Goal: Information Seeking & Learning: Learn about a topic

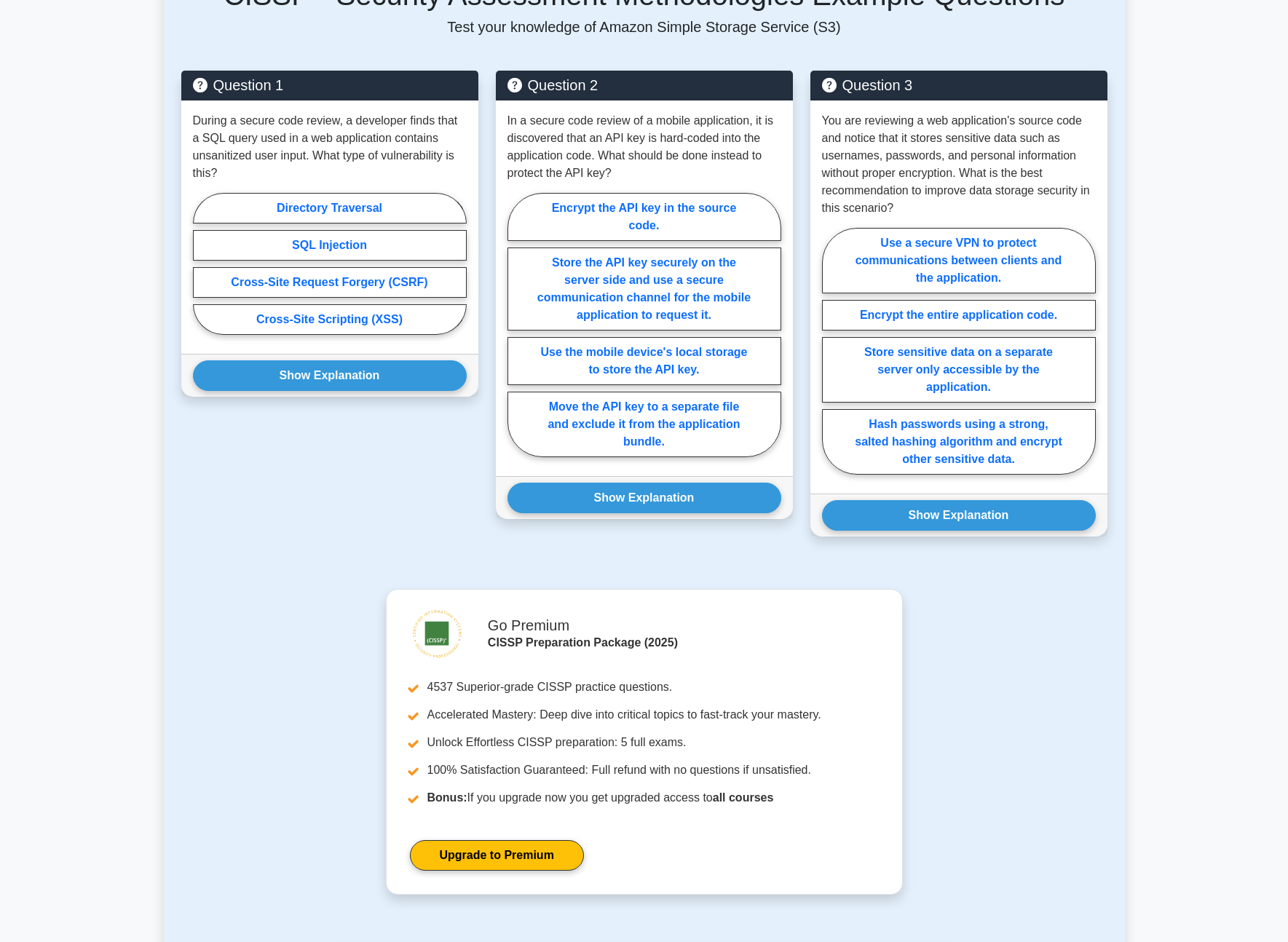
scroll to position [592, 0]
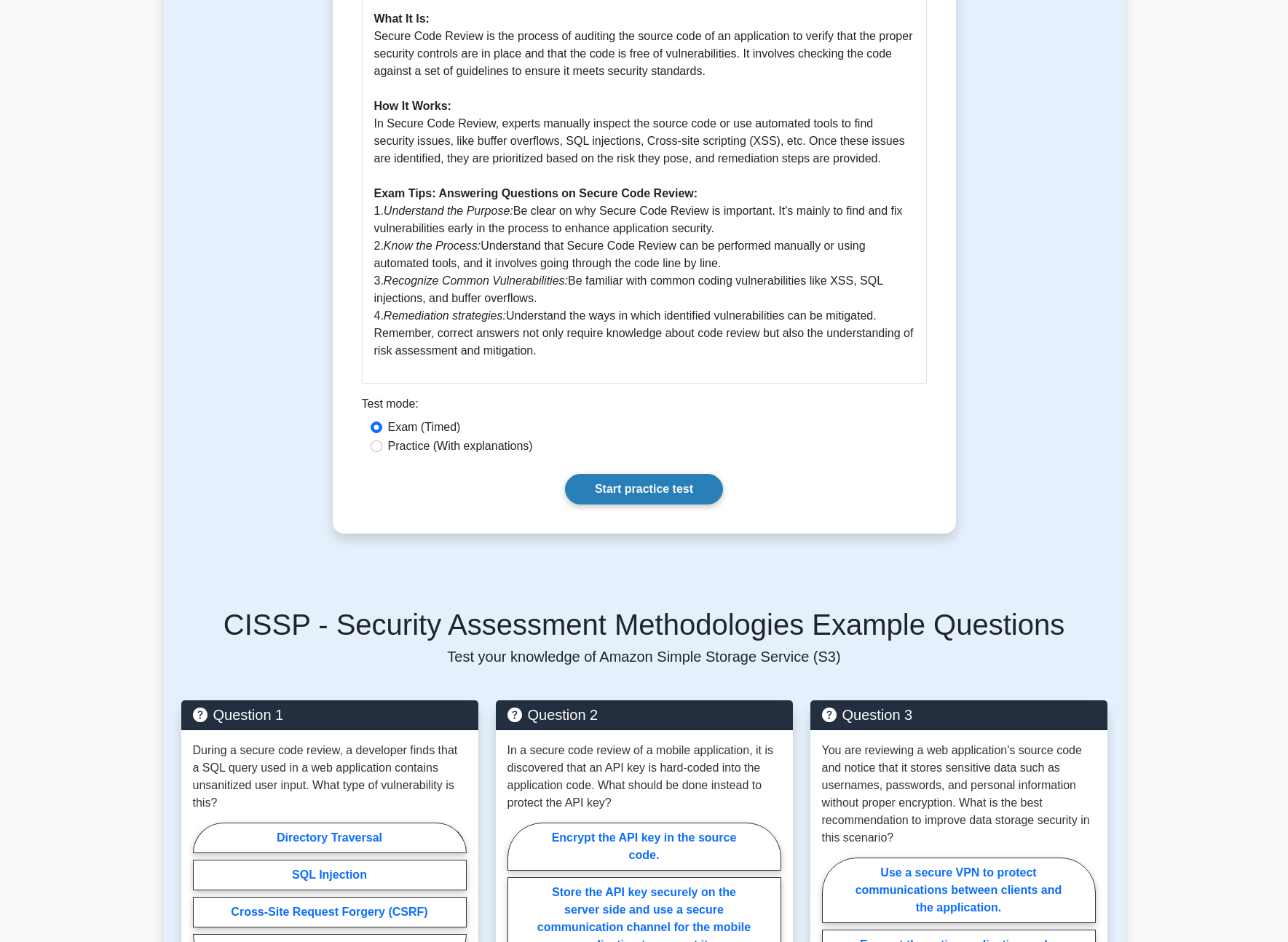
click at [650, 493] on link "Start practice test" at bounding box center [644, 489] width 158 height 30
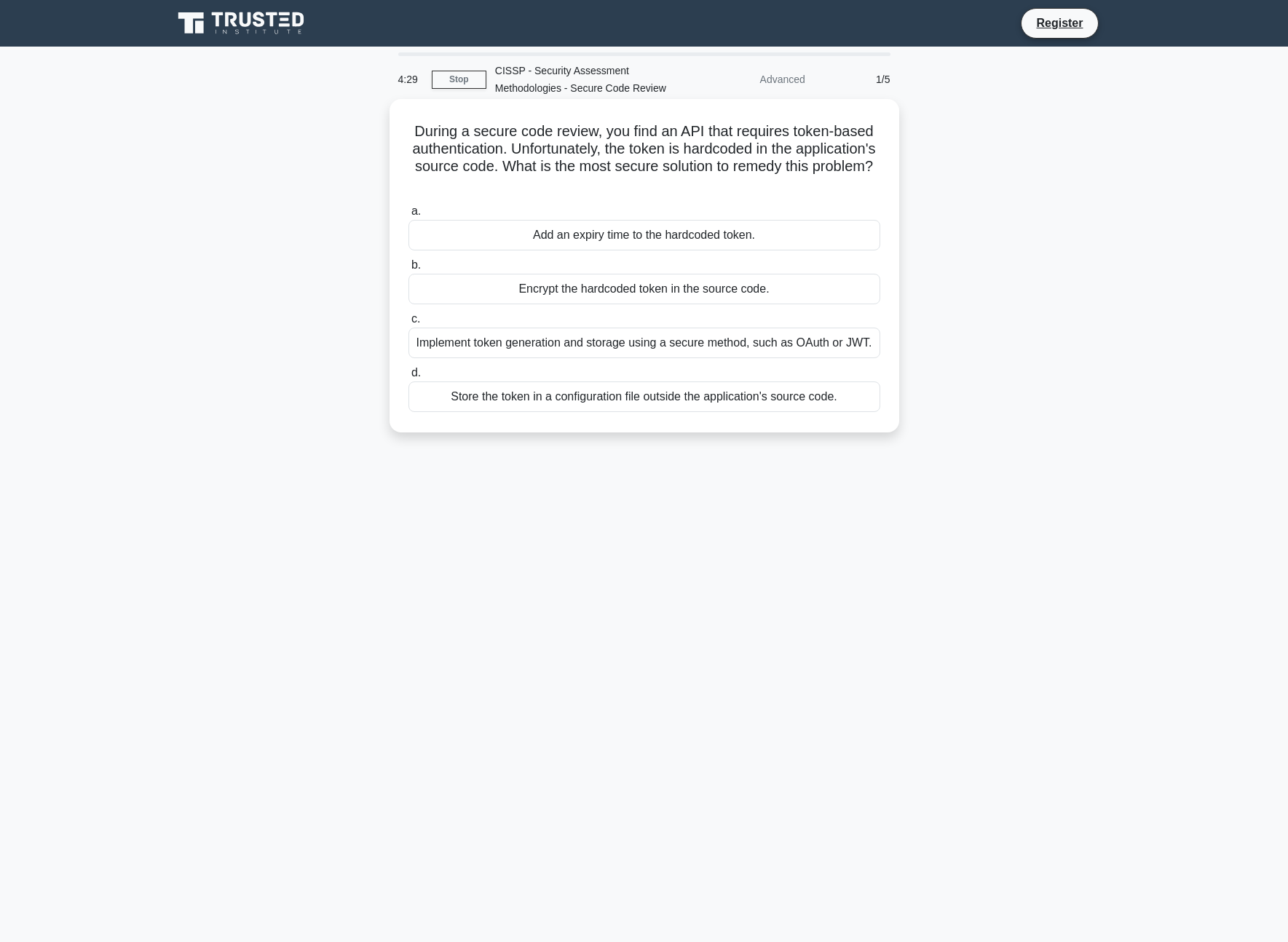
click at [595, 346] on div "Implement token generation and storage using a secure method, such as OAuth or …" at bounding box center [644, 343] width 472 height 30
click at [409, 324] on input "c. Implement token generation and storage using a secure method, such as OAuth …" at bounding box center [409, 318] width 0 height 9
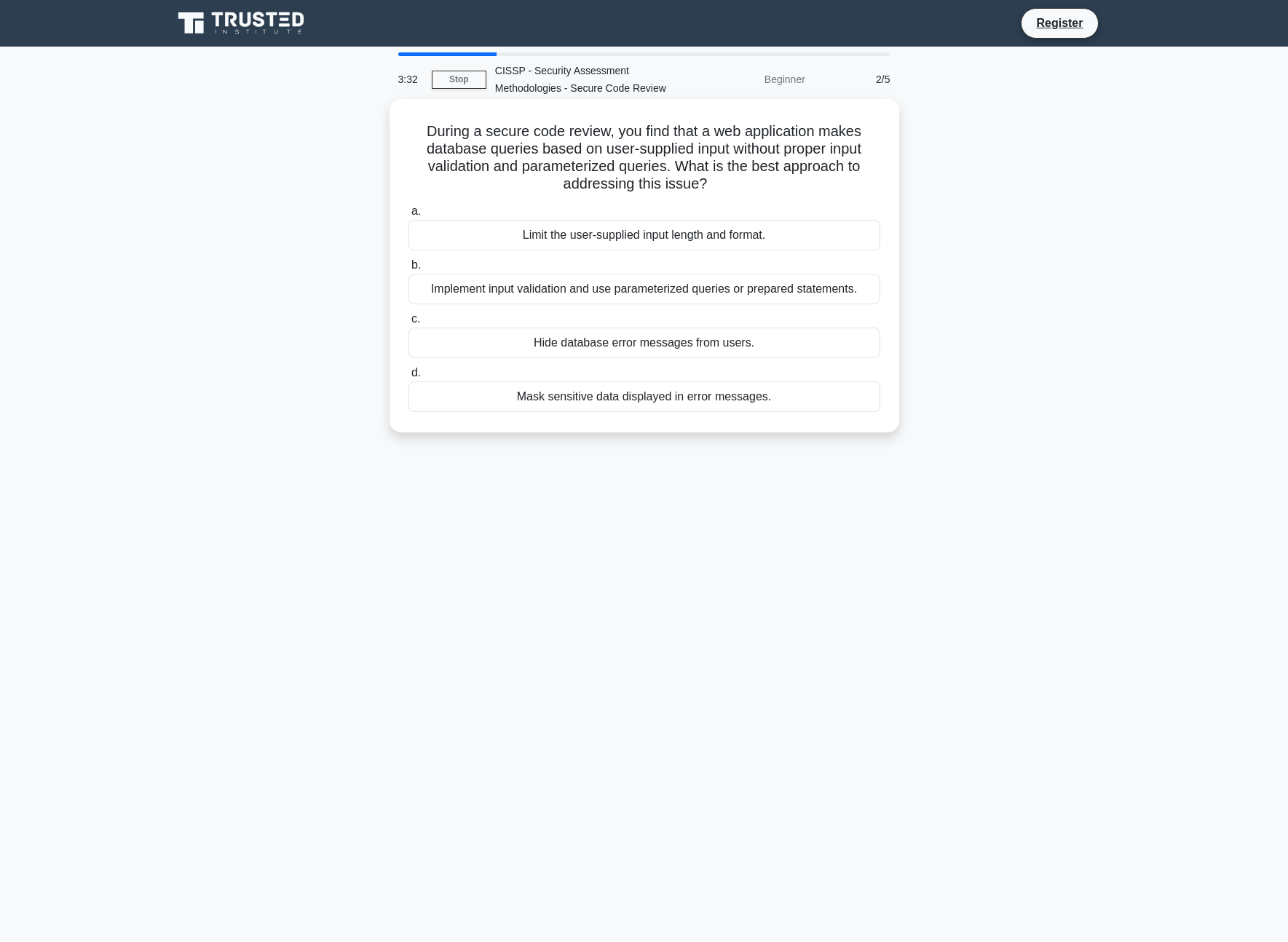
click at [578, 286] on div "Implement input validation and use parameterized queries or prepared statements." at bounding box center [644, 289] width 472 height 30
click at [409, 270] on input "b. Implement input validation and use parameterized queries or prepared stateme…" at bounding box center [409, 265] width 0 height 9
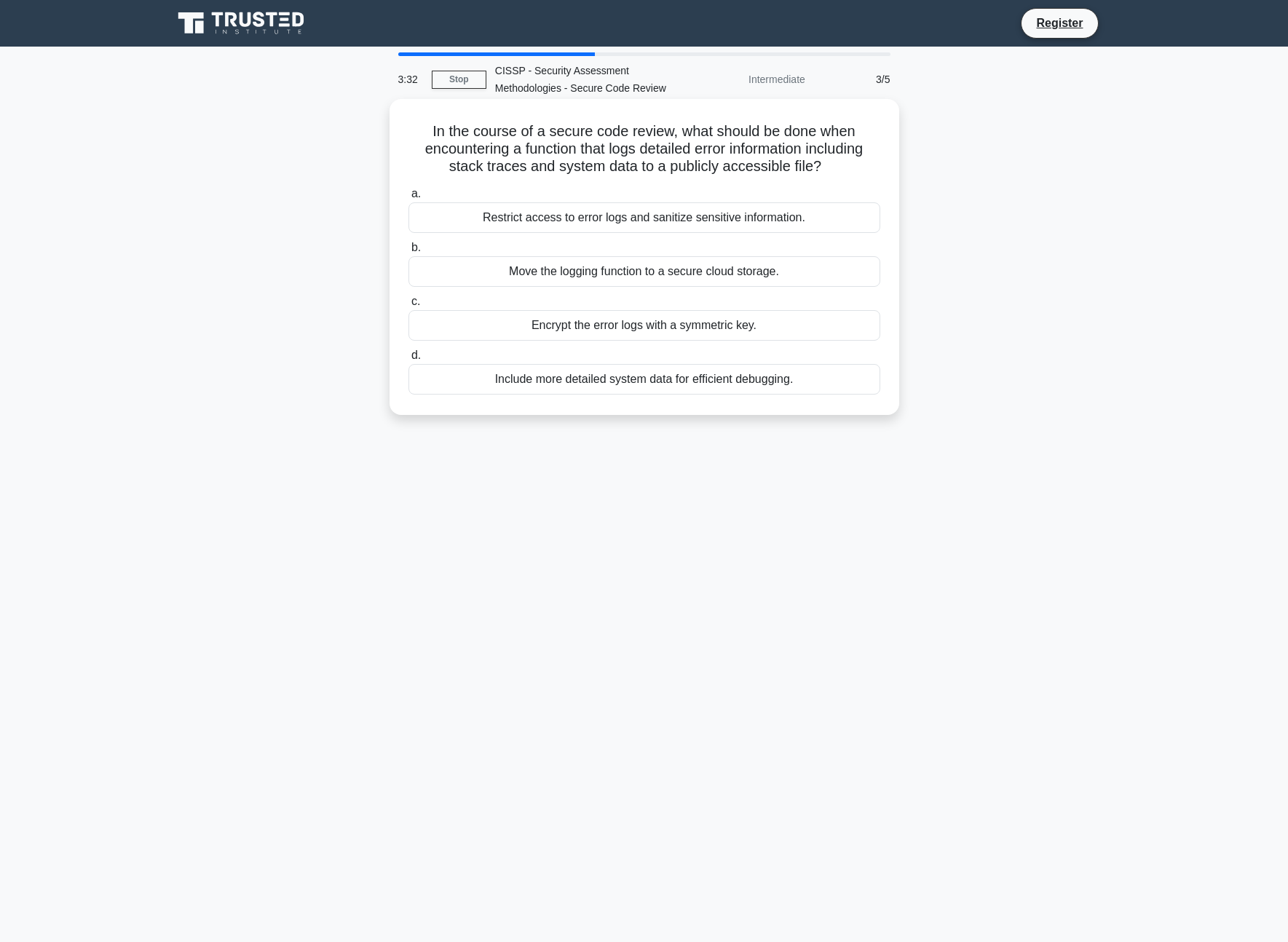
click at [581, 286] on div "Move the logging function to a secure cloud storage." at bounding box center [644, 271] width 472 height 30
click at [409, 253] on input "b. Move the logging function to a secure cloud storage." at bounding box center [409, 247] width 0 height 9
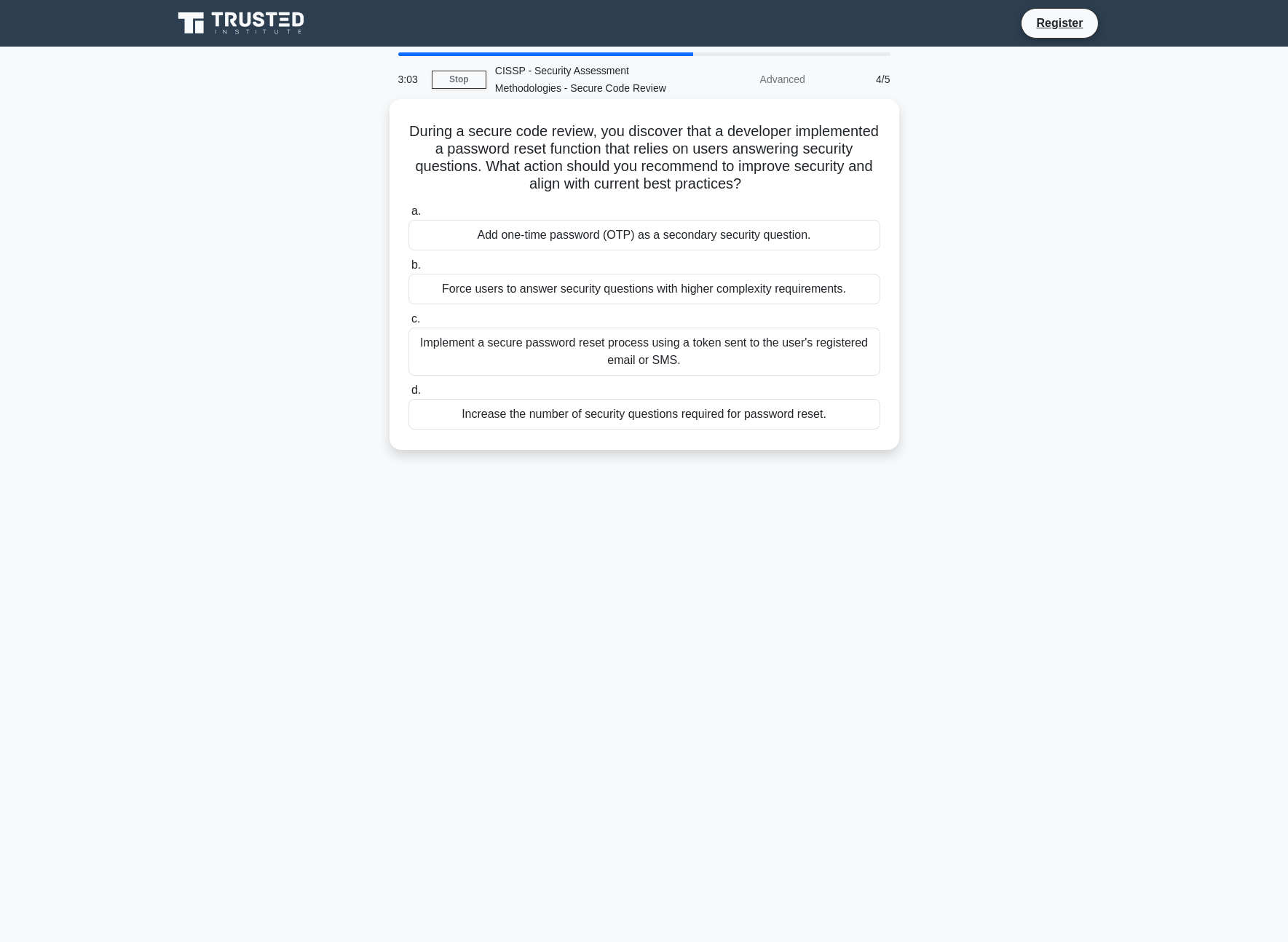
click at [711, 234] on div "Add one-time password (OTP) as a secondary security question." at bounding box center [644, 235] width 472 height 30
click at [409, 216] on input "a. Add one-time password (OTP) as a secondary security question." at bounding box center [409, 211] width 0 height 9
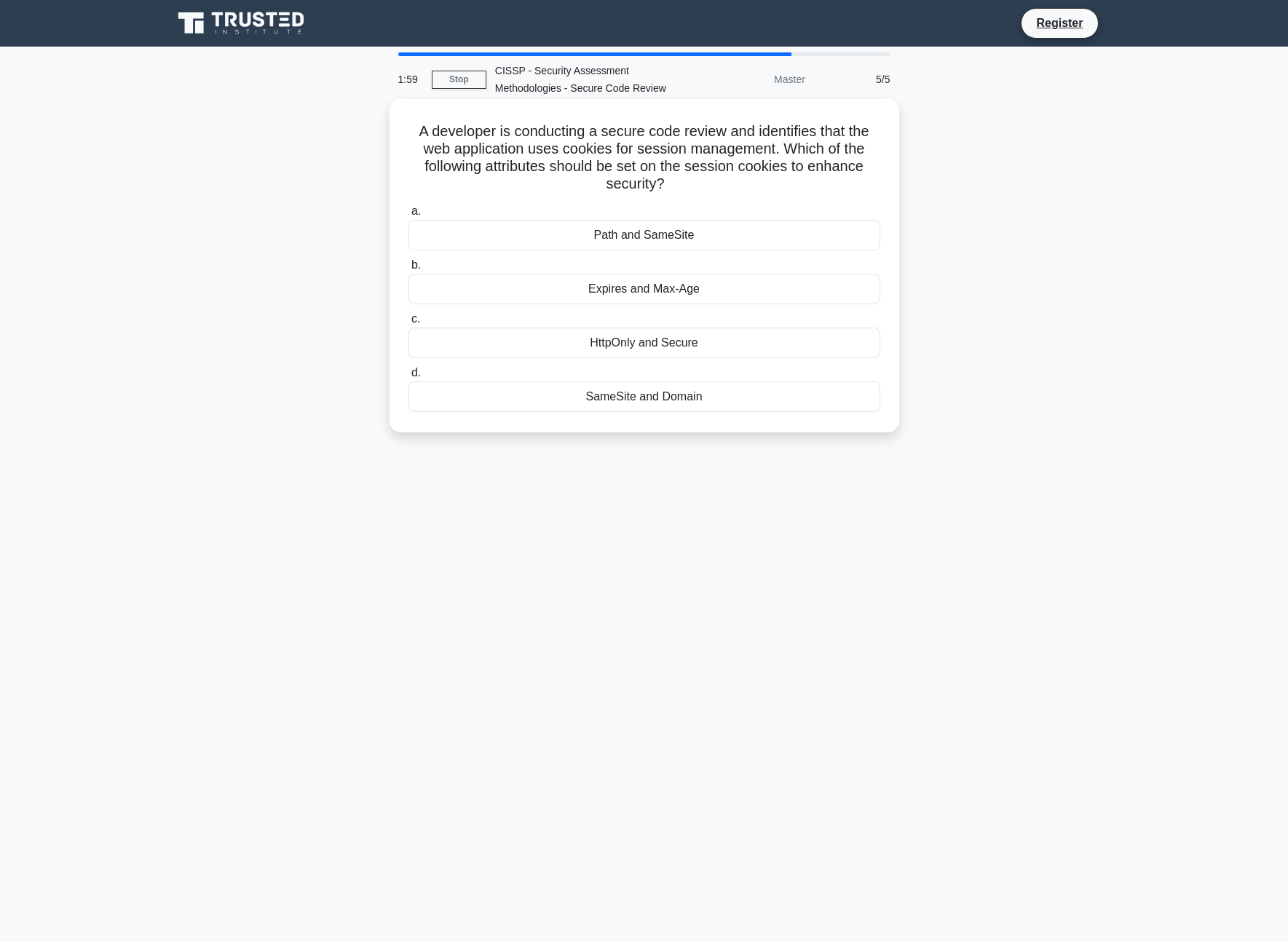
click at [653, 394] on div "SameSite and Domain" at bounding box center [644, 397] width 472 height 30
click at [409, 378] on input "d. SameSite and Domain" at bounding box center [409, 372] width 0 height 9
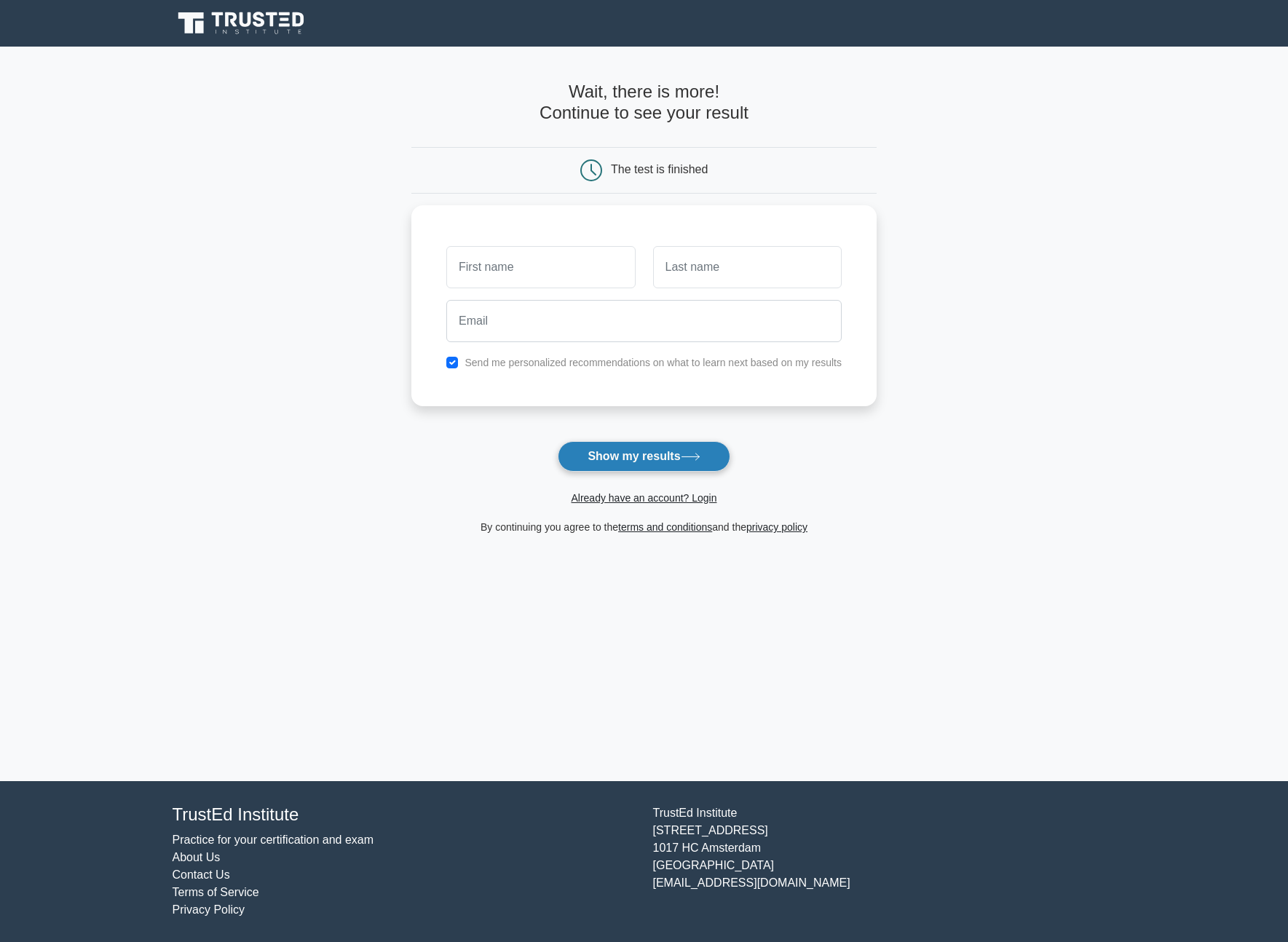
click at [634, 460] on button "Show my results" at bounding box center [644, 456] width 172 height 30
click at [231, 42] on nav "Register" at bounding box center [644, 23] width 1288 height 46
click at [235, 28] on icon at bounding box center [242, 23] width 140 height 28
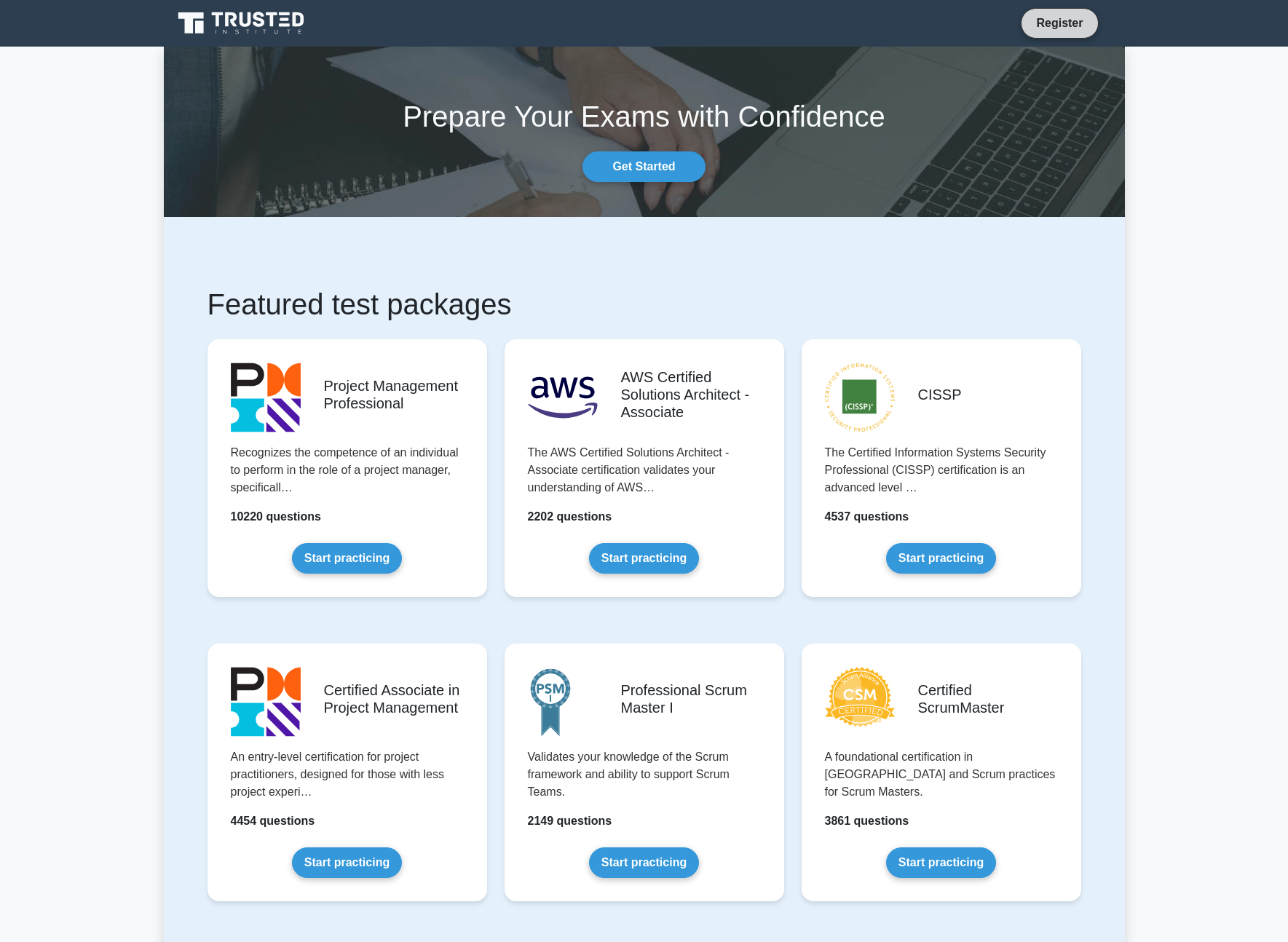
click at [1056, 29] on link "Register" at bounding box center [1059, 23] width 64 height 18
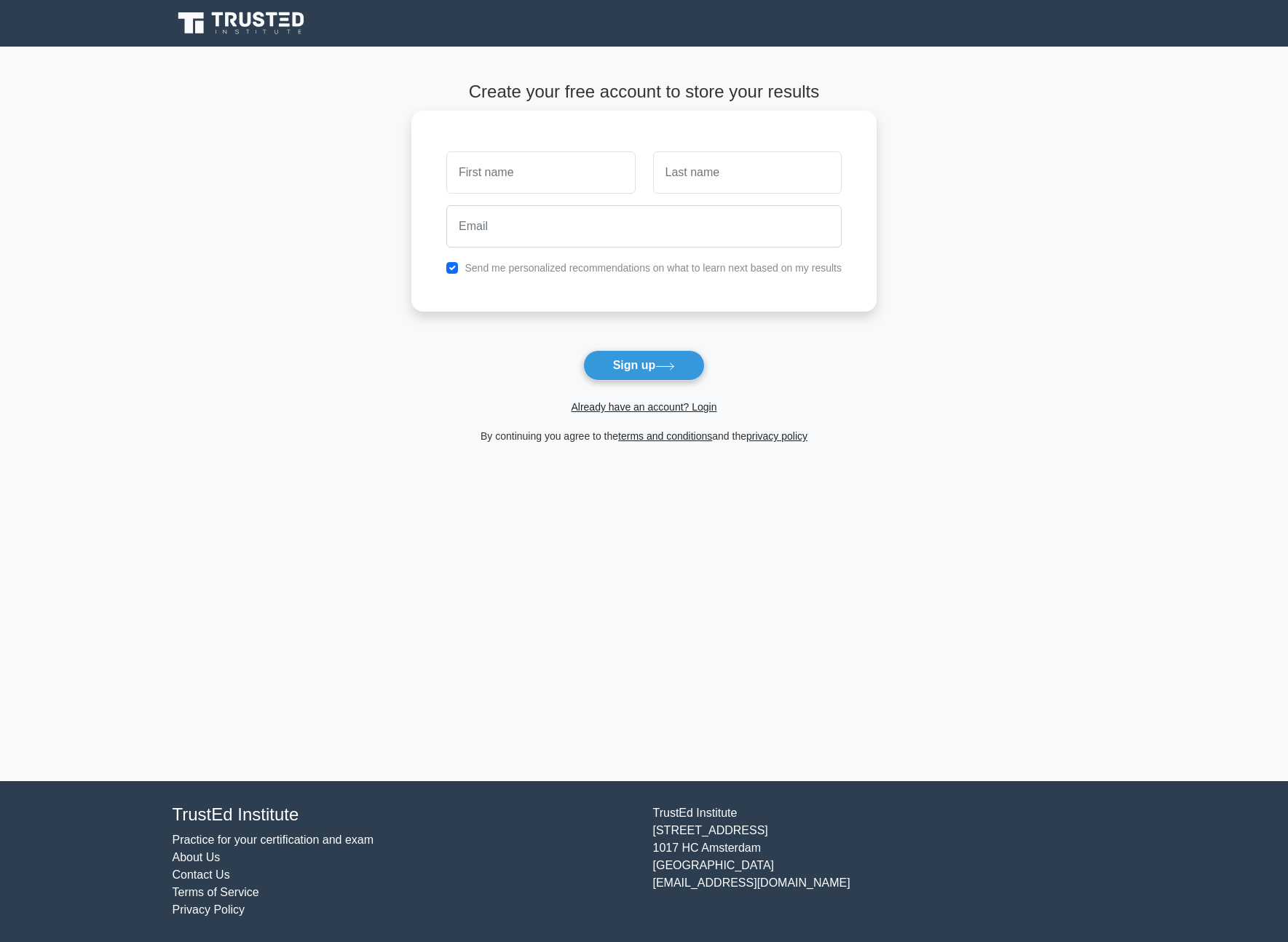
click at [487, 177] on input "text" at bounding box center [541, 172] width 188 height 42
click at [494, 176] on input "AMan" at bounding box center [541, 172] width 188 height 42
type input "ama"
type input "Ba"
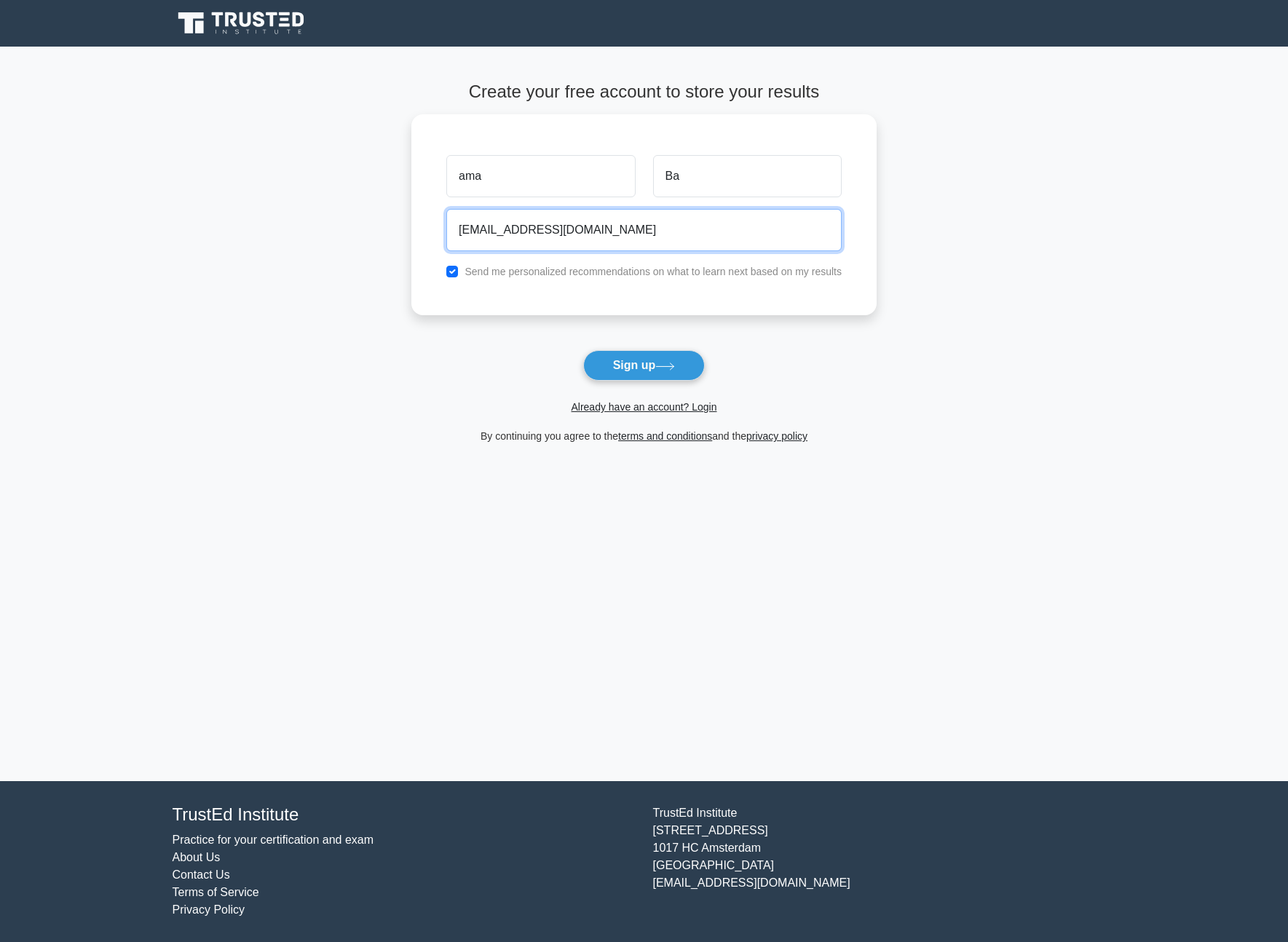
type input "aman.bansal93@gmail.com"
click at [336, 302] on main "Create your free account to store your results ama Ba aman.bansal93@gmail.com S…" at bounding box center [644, 413] width 1288 height 734
click at [618, 371] on button "Sign up" at bounding box center [645, 366] width 123 height 30
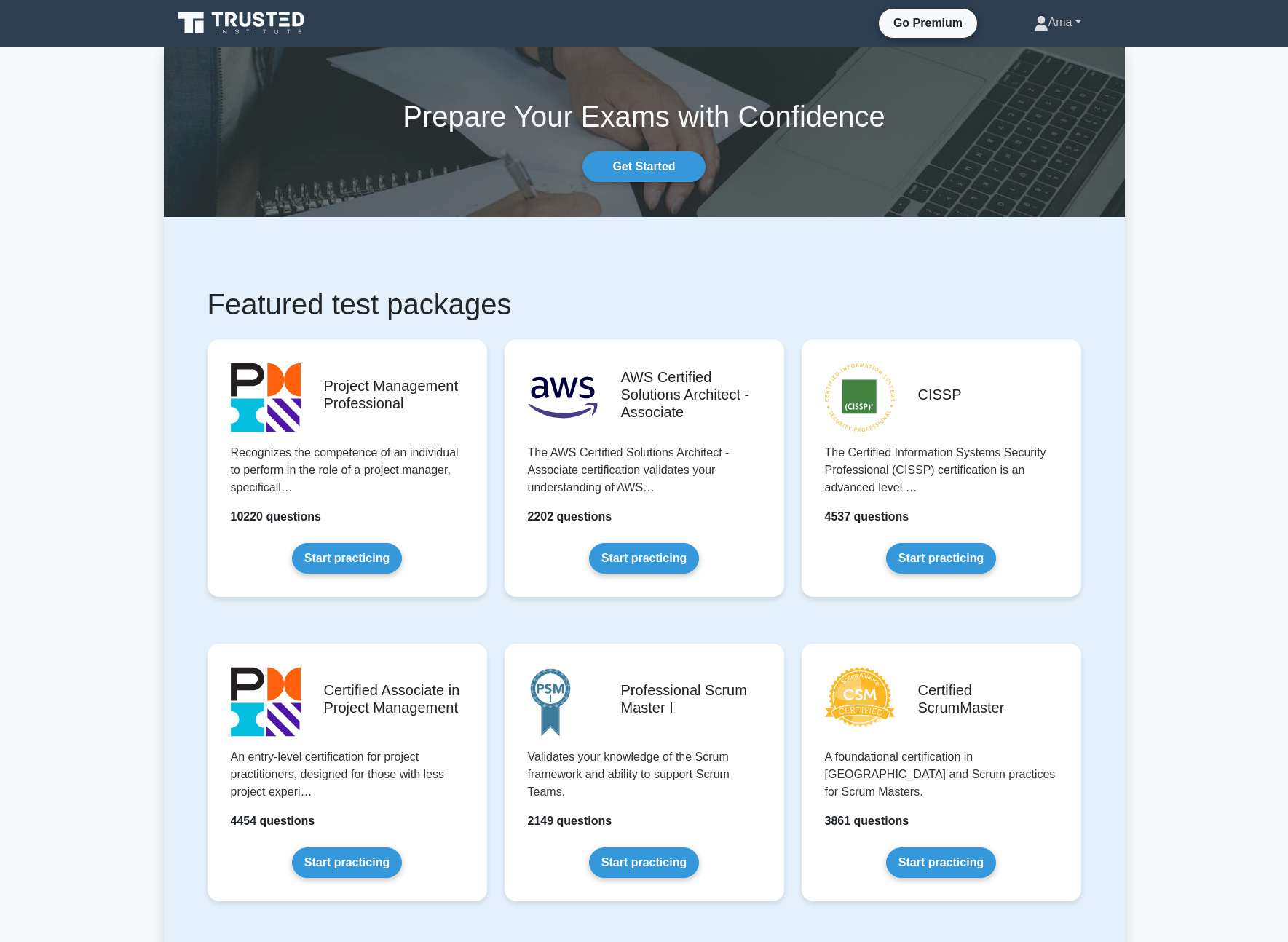
click at [1060, 21] on link "Ama" at bounding box center [1057, 23] width 117 height 29
click at [1040, 54] on link "Profile" at bounding box center [1057, 57] width 115 height 24
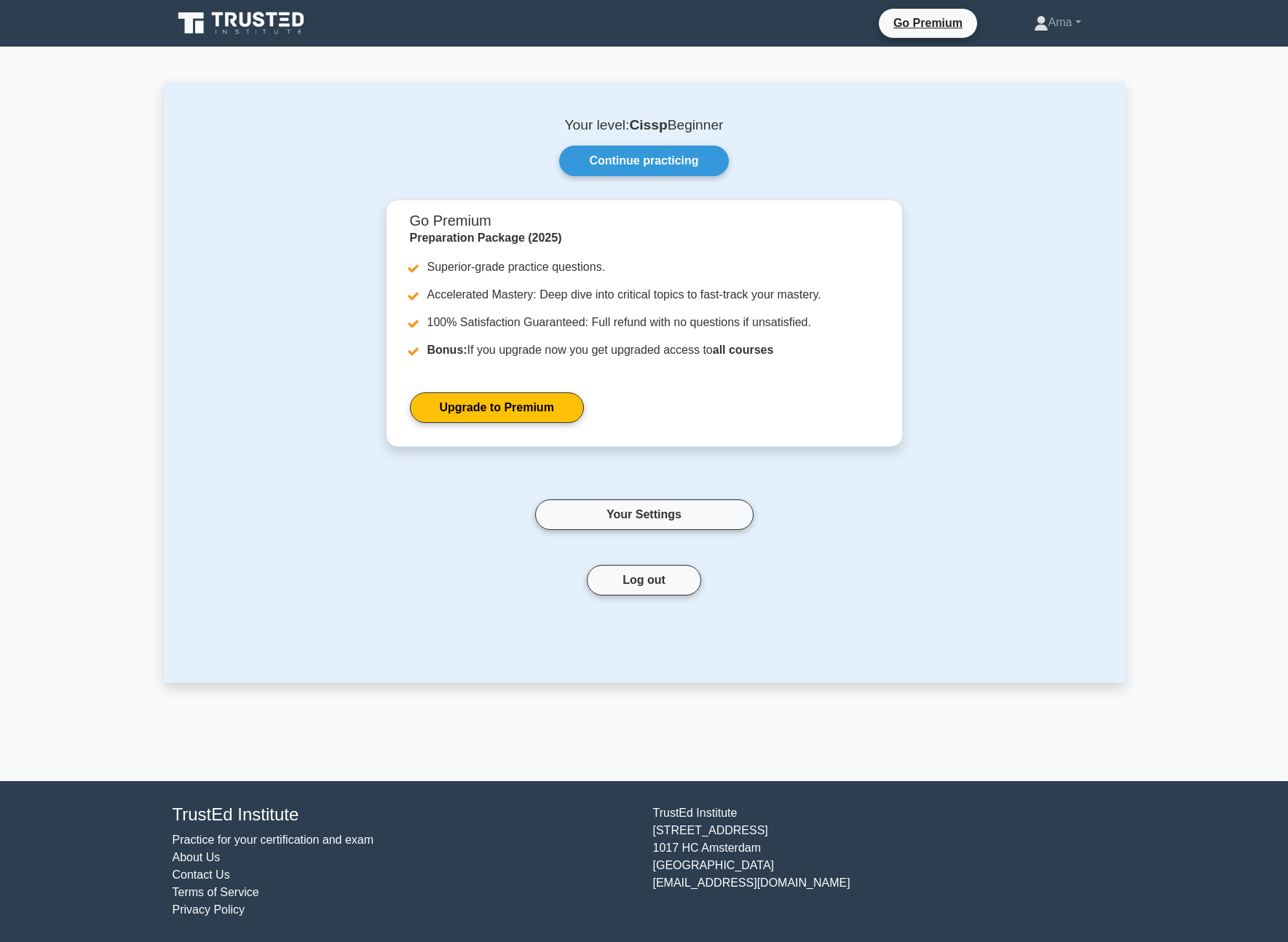
click at [237, 32] on icon at bounding box center [242, 23] width 140 height 28
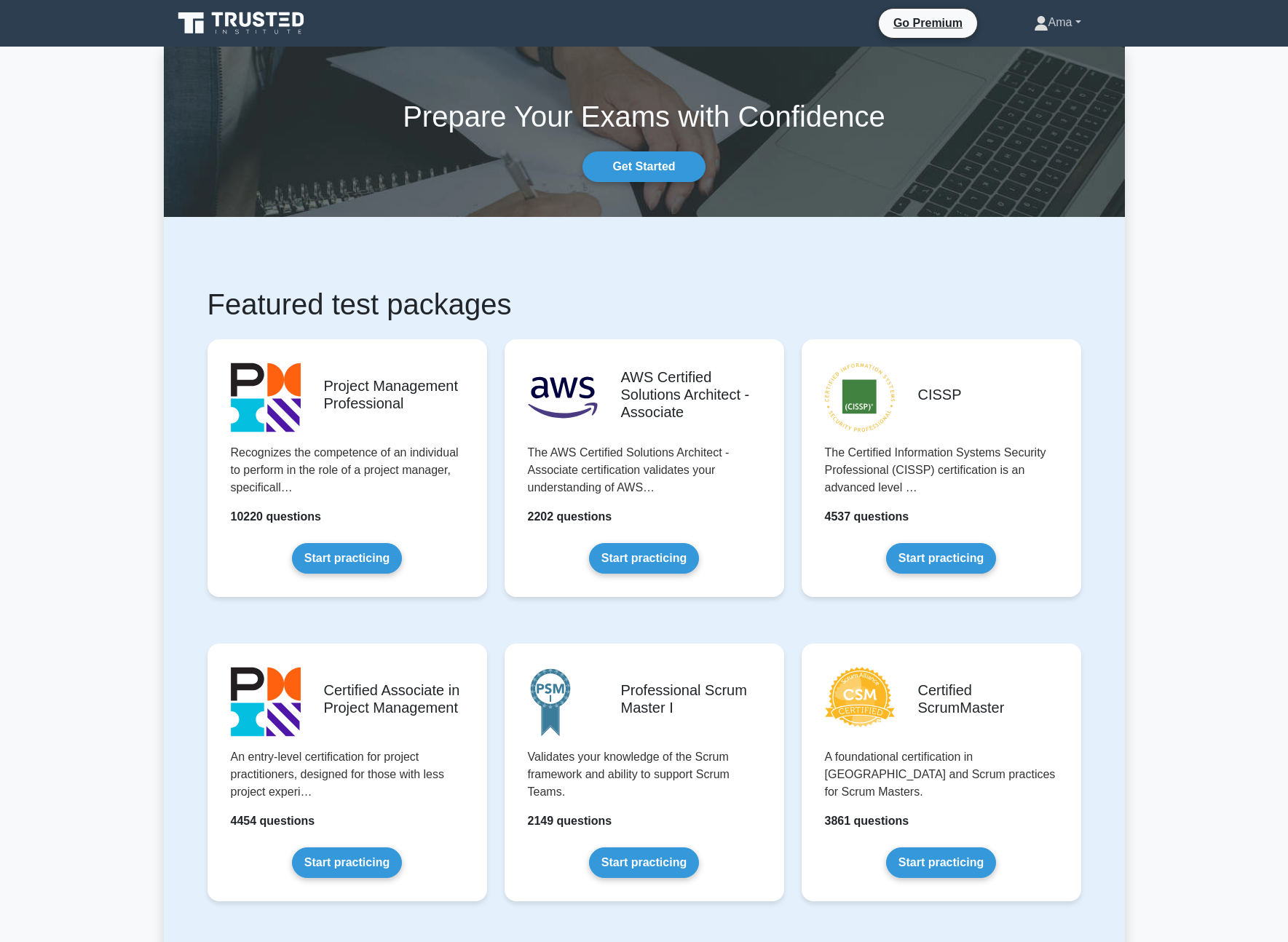
click at [1056, 26] on link "Ama" at bounding box center [1057, 23] width 117 height 29
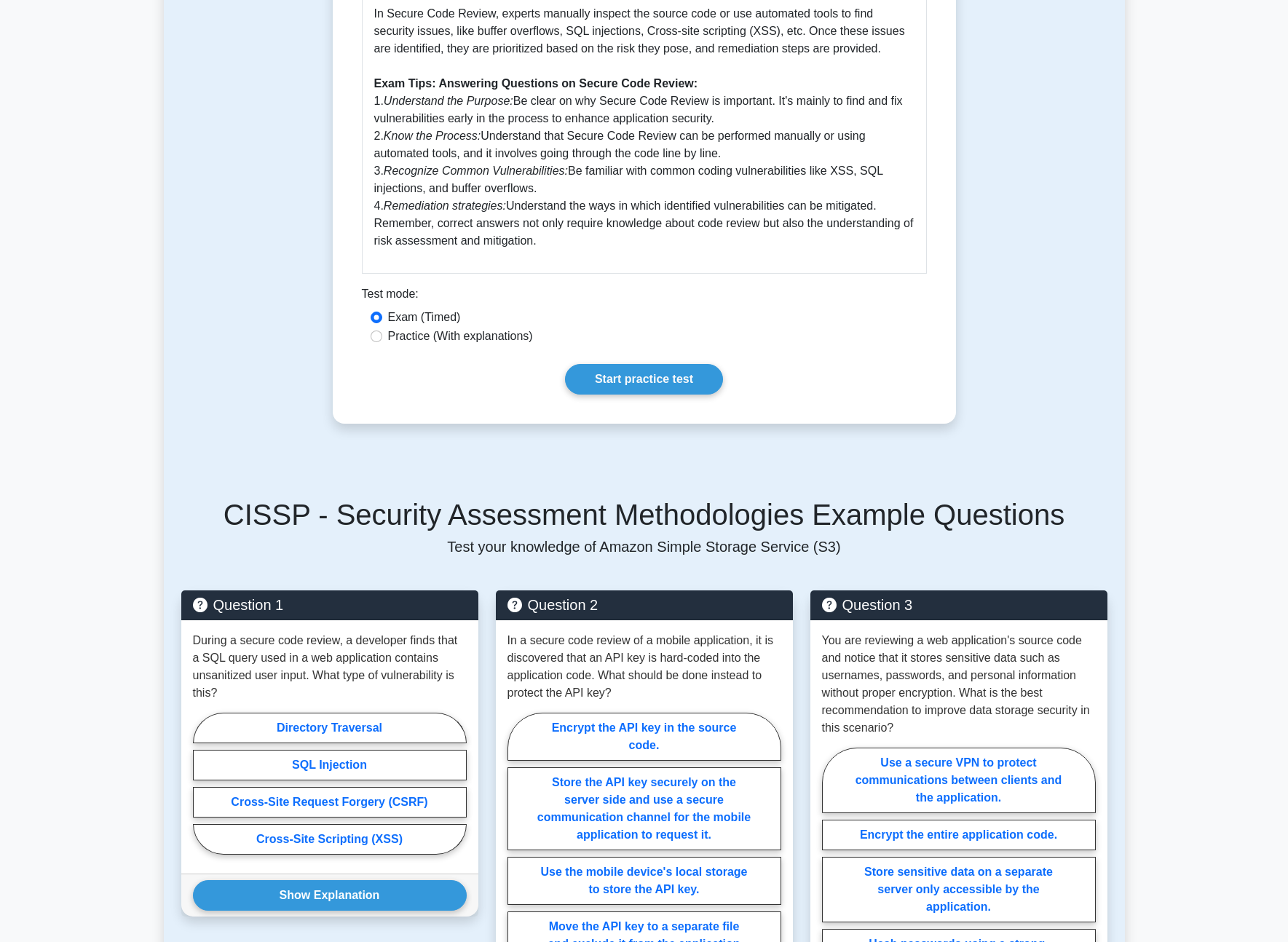
scroll to position [703, 0]
click at [372, 334] on input "Practice (With explanations)" at bounding box center [377, 335] width 12 height 12
radio input "true"
click at [667, 383] on link "Start practice test" at bounding box center [644, 378] width 158 height 30
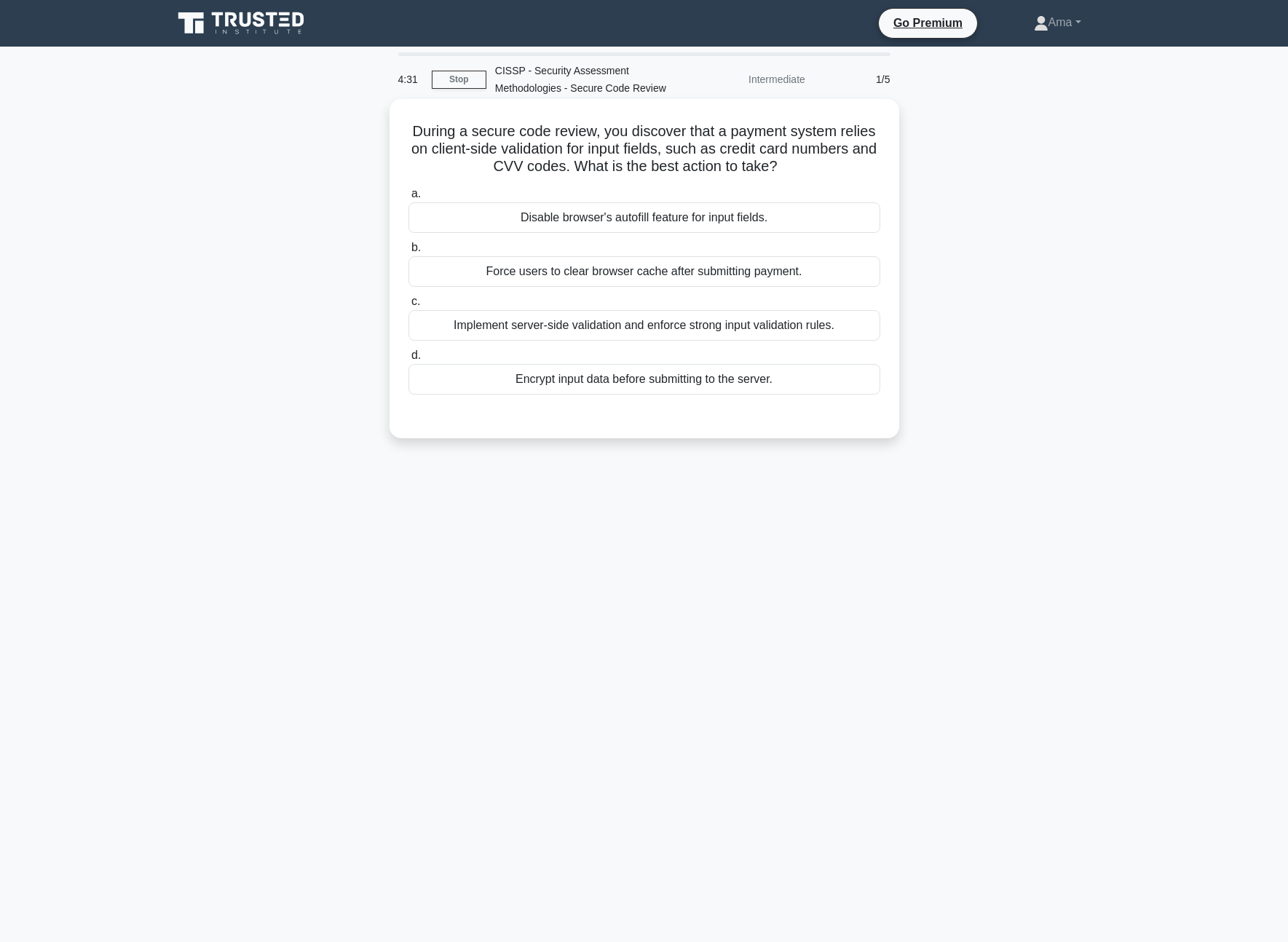
click at [699, 389] on div "Encrypt input data before submitting to the server." at bounding box center [644, 379] width 472 height 30
click at [409, 360] on input "d. Encrypt input data before submitting to the server." at bounding box center [409, 355] width 0 height 9
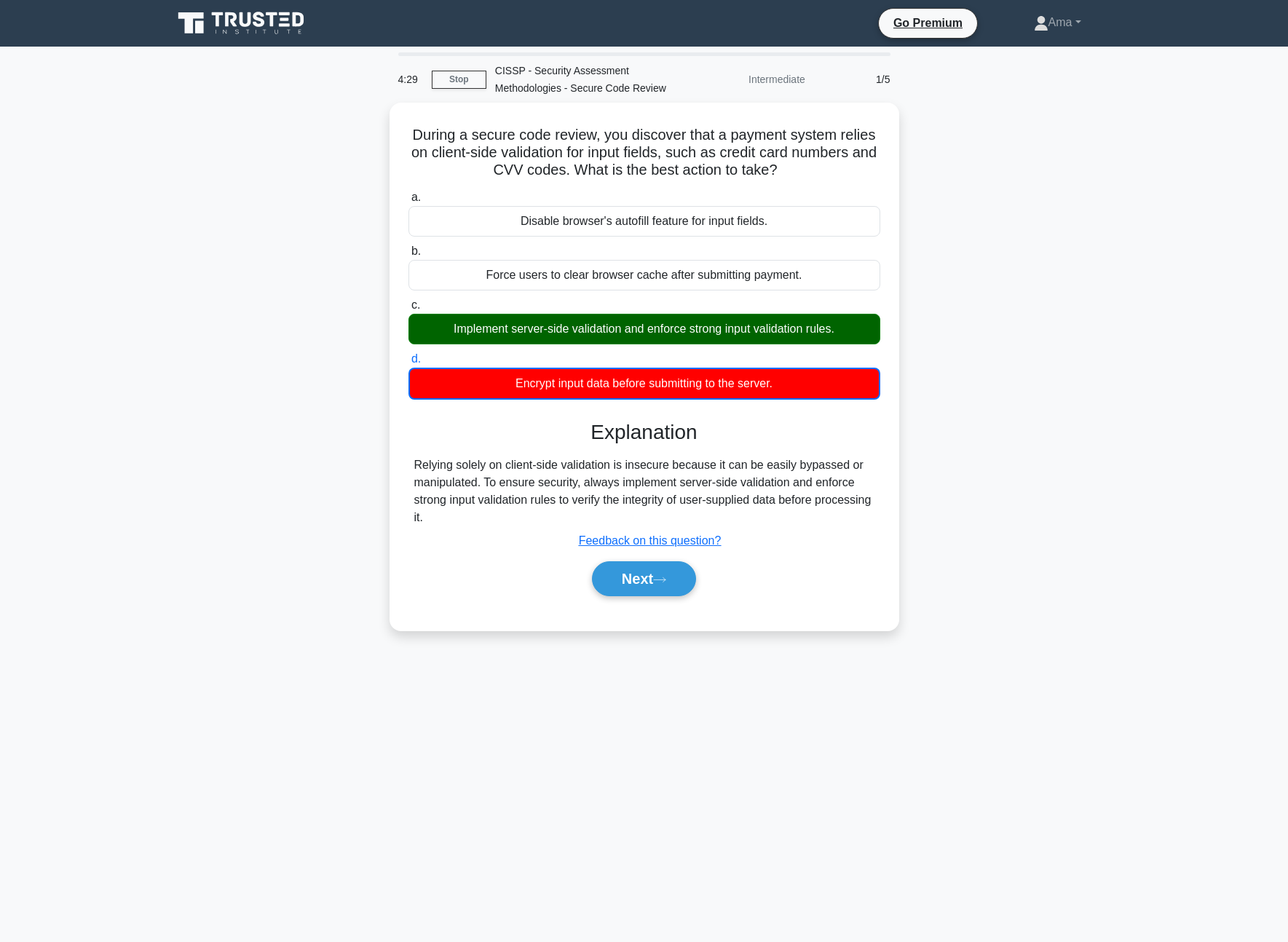
click at [269, 398] on div "During a secure code review, you discover that a payment system relies on clien…" at bounding box center [644, 375] width 961 height 545
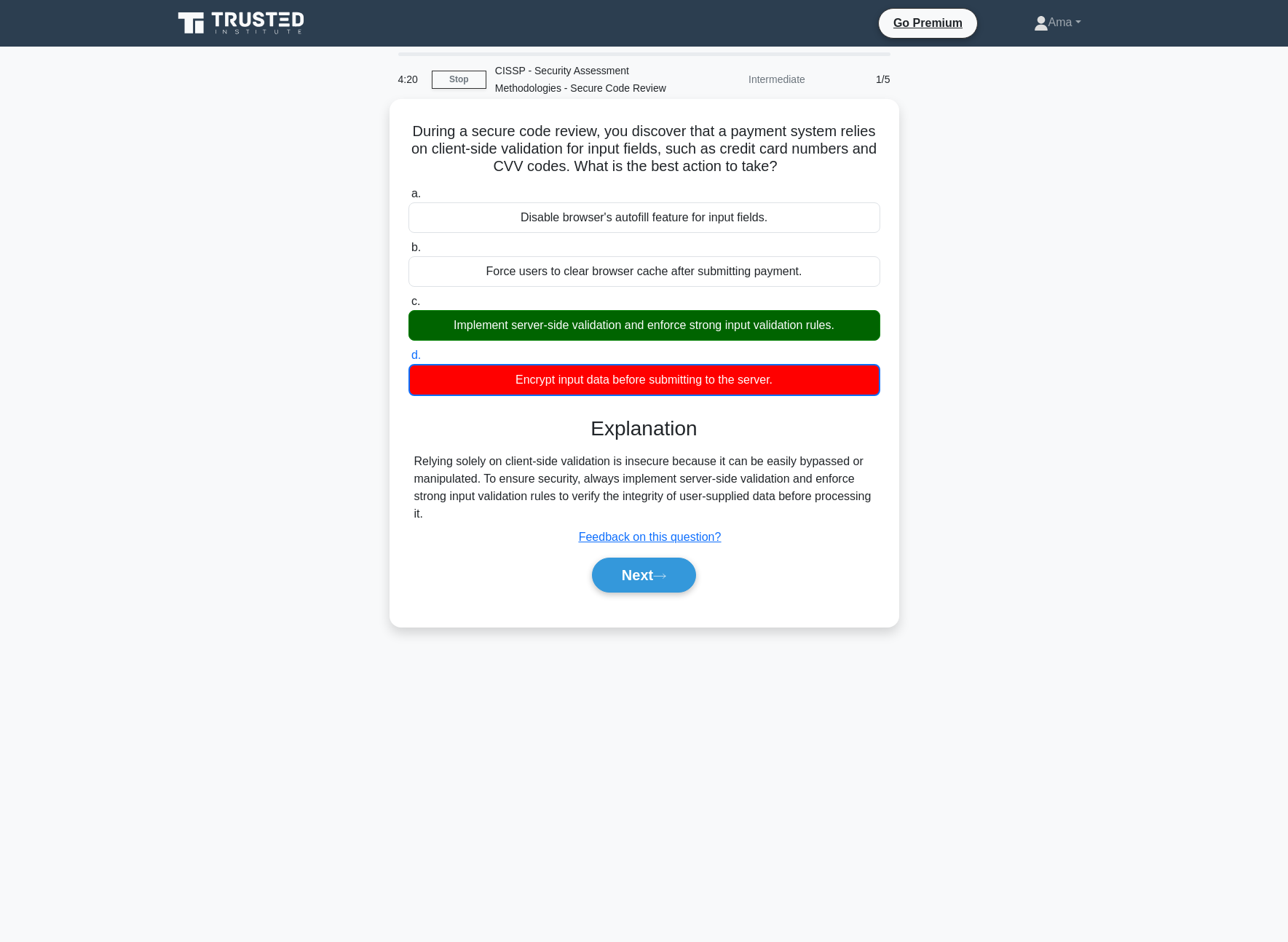
drag, startPoint x: 465, startPoint y: 497, endPoint x: 482, endPoint y: 510, distance: 21.4
click at [482, 510] on div "Relying solely on client-side validation is insecure because it can be easily b…" at bounding box center [644, 487] width 460 height 70
drag, startPoint x: 668, startPoint y: 568, endPoint x: 504, endPoint y: 471, distance: 190.5
click at [668, 568] on button "Next" at bounding box center [644, 576] width 104 height 35
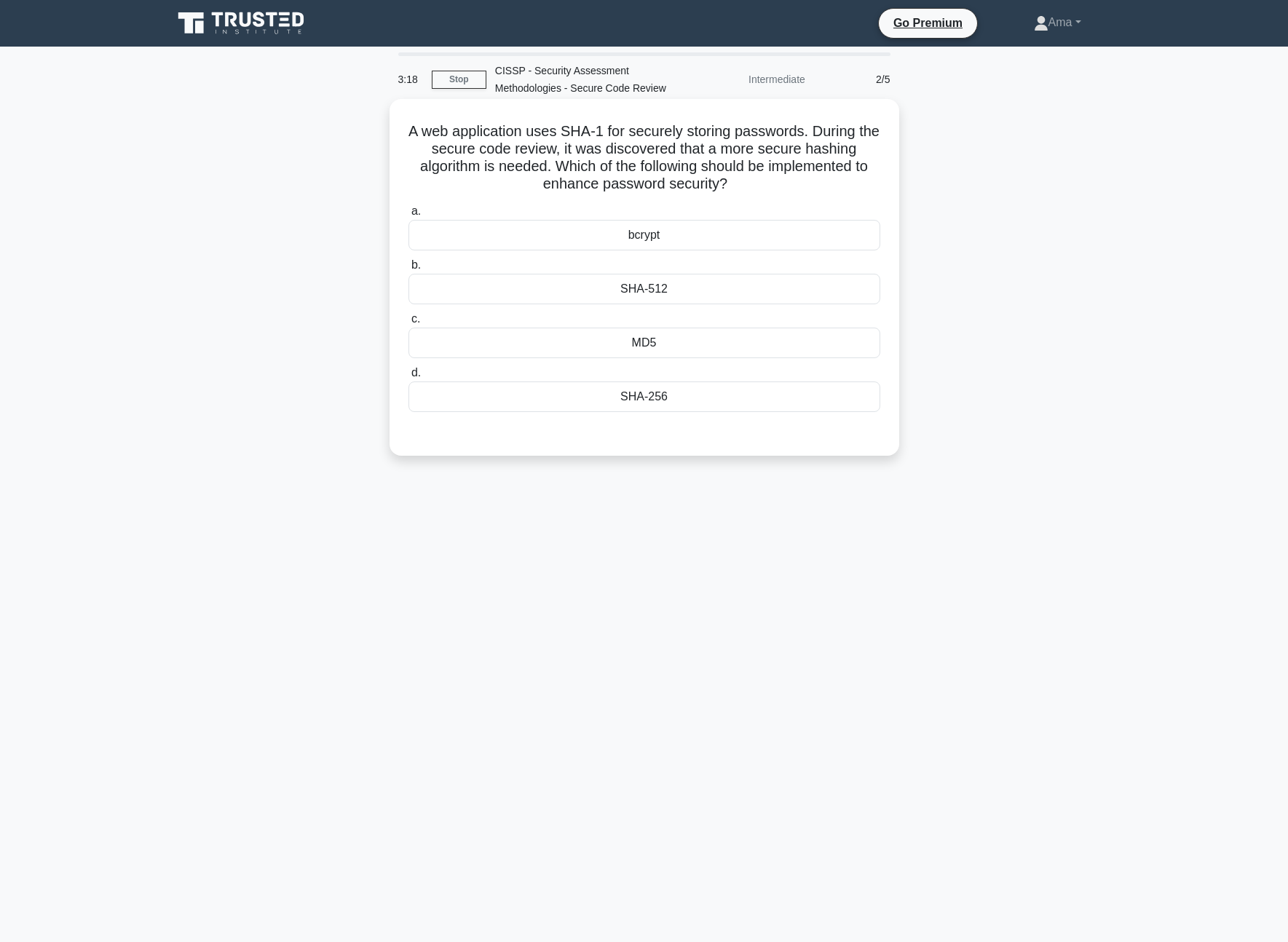
click at [655, 297] on div "SHA-512" at bounding box center [644, 289] width 472 height 30
click at [409, 270] on input "b. SHA-512" at bounding box center [409, 265] width 0 height 9
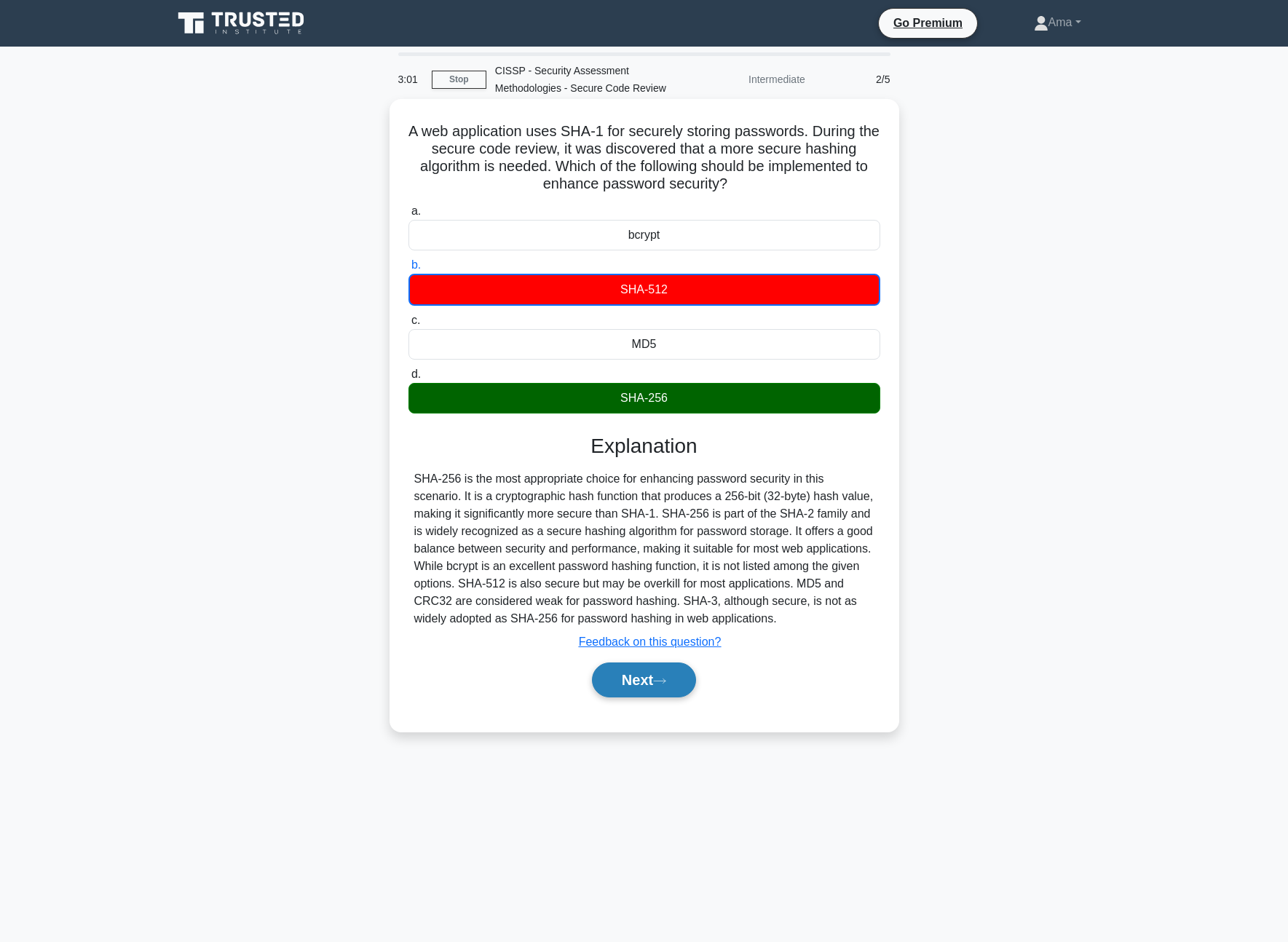
click at [657, 689] on button "Next" at bounding box center [644, 680] width 104 height 35
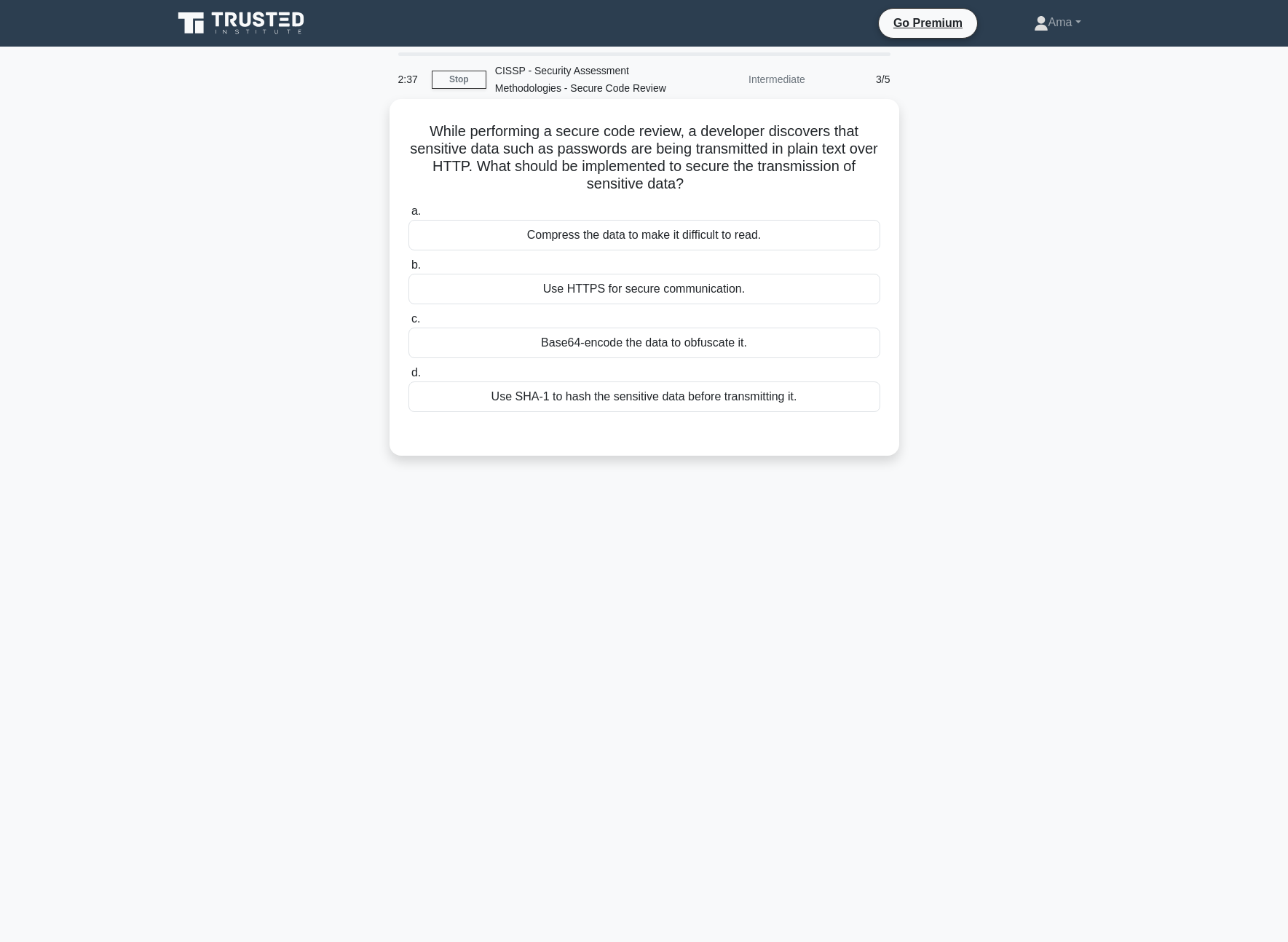
click at [569, 291] on div "Use HTTPS for secure communication." at bounding box center [644, 289] width 472 height 30
click at [409, 270] on input "b. Use HTTPS for secure communication." at bounding box center [409, 265] width 0 height 9
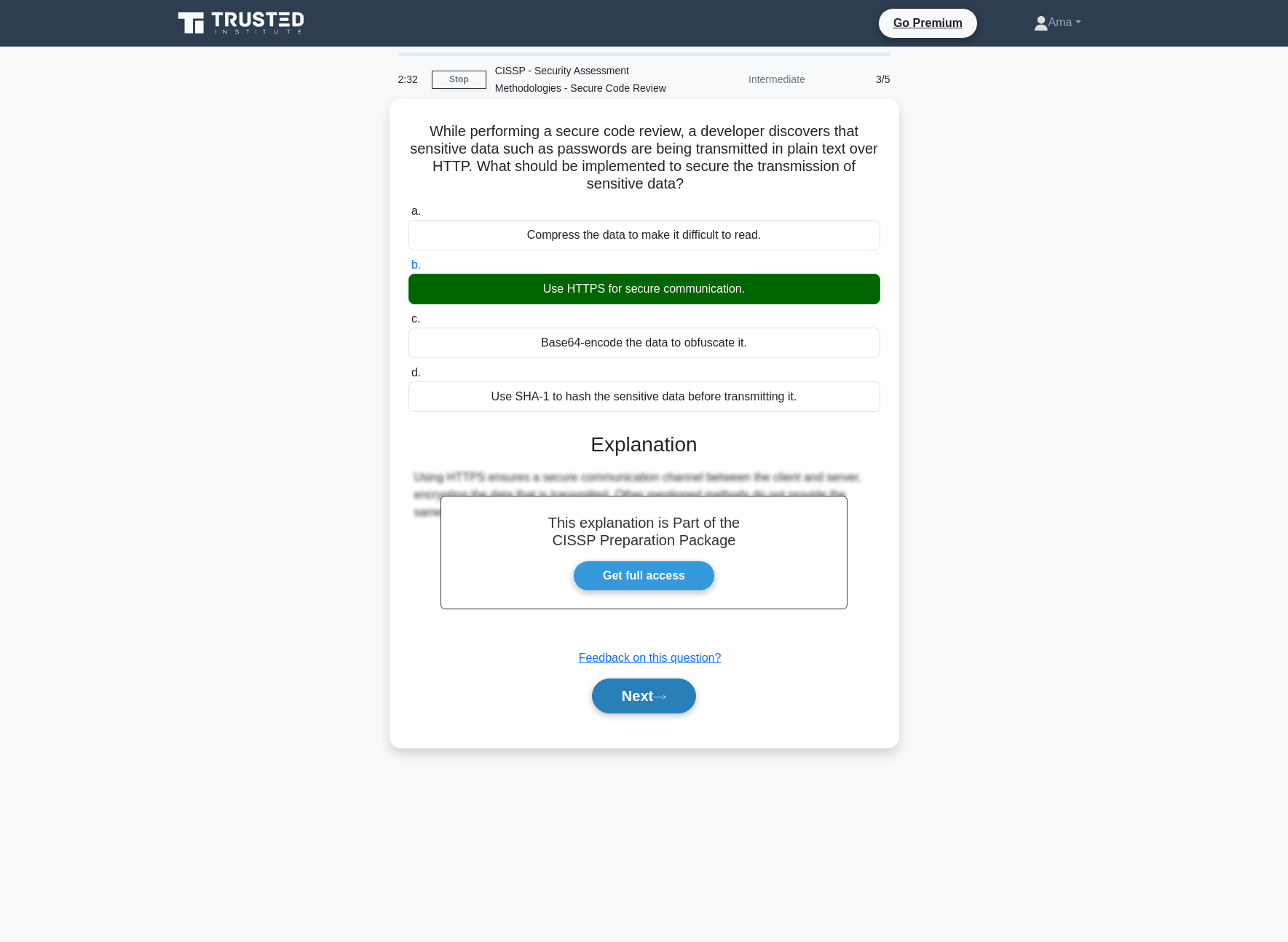
click at [642, 706] on button "Next" at bounding box center [644, 696] width 104 height 35
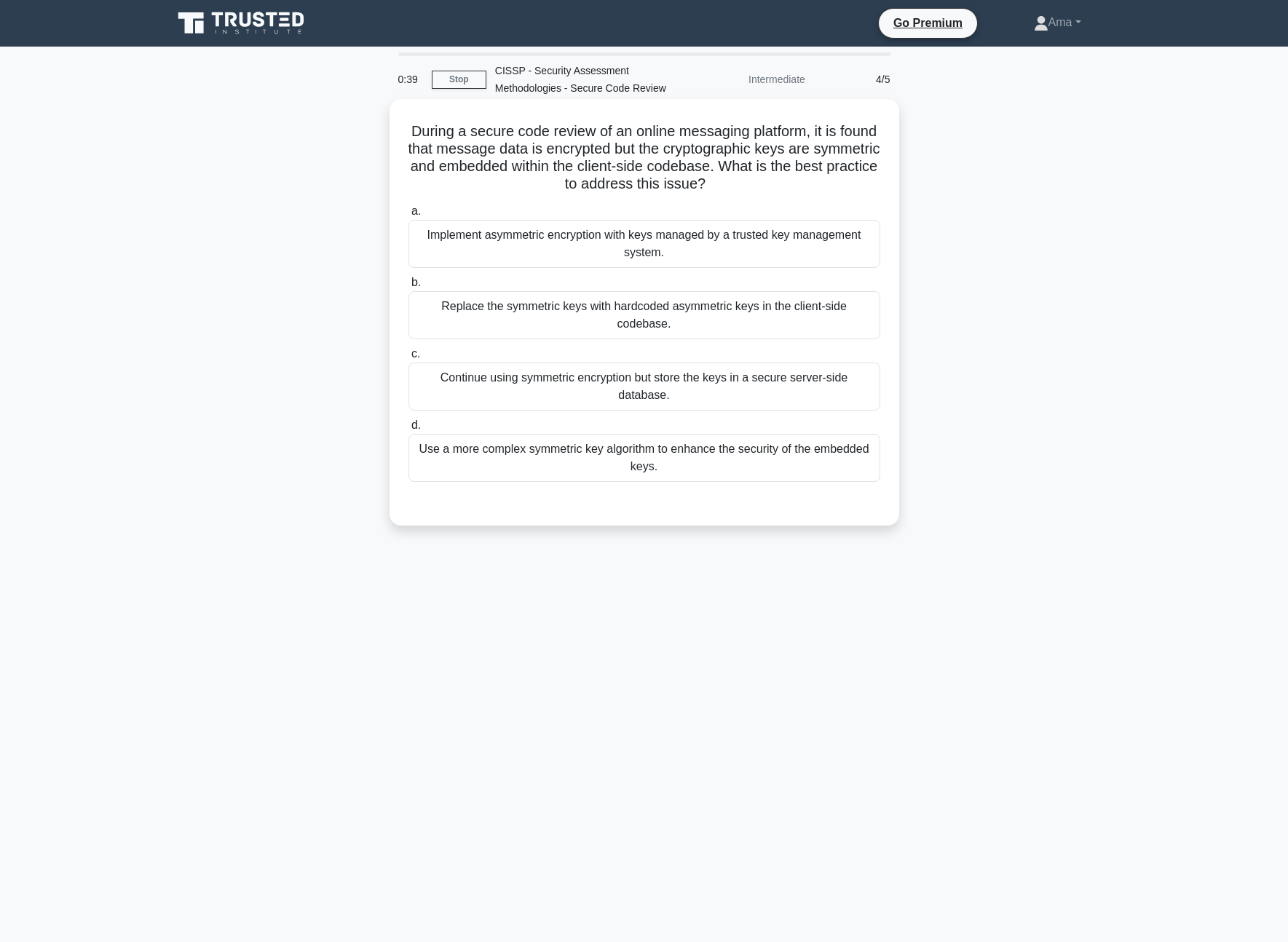
click at [585, 234] on div "Implement asymmetric encryption with keys managed by a trusted key management s…" at bounding box center [644, 244] width 472 height 48
click at [409, 216] on input "a. Implement asymmetric encryption with keys managed by a trusted key managemen…" at bounding box center [409, 211] width 0 height 9
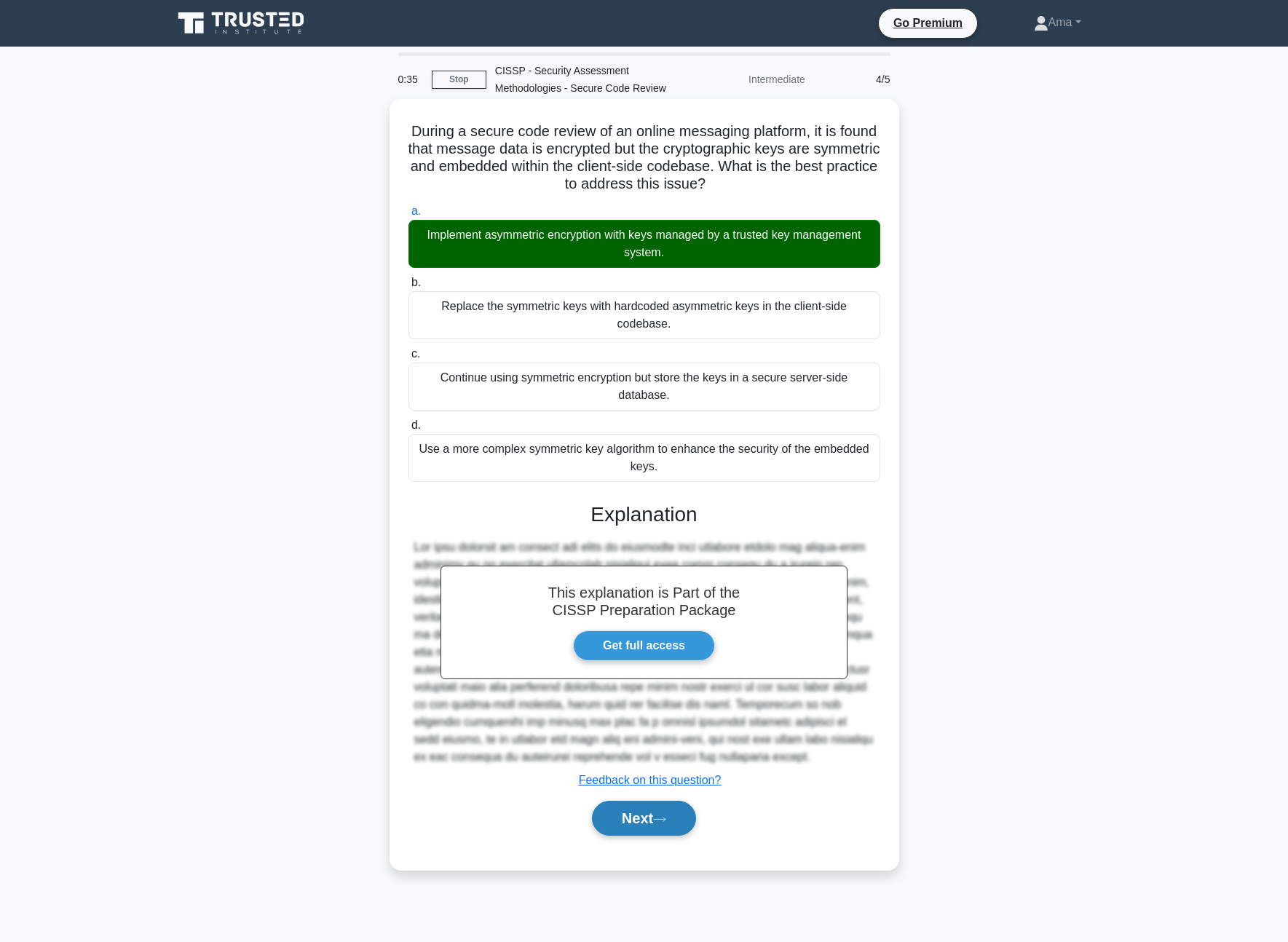
click at [636, 828] on button "Next" at bounding box center [644, 818] width 104 height 35
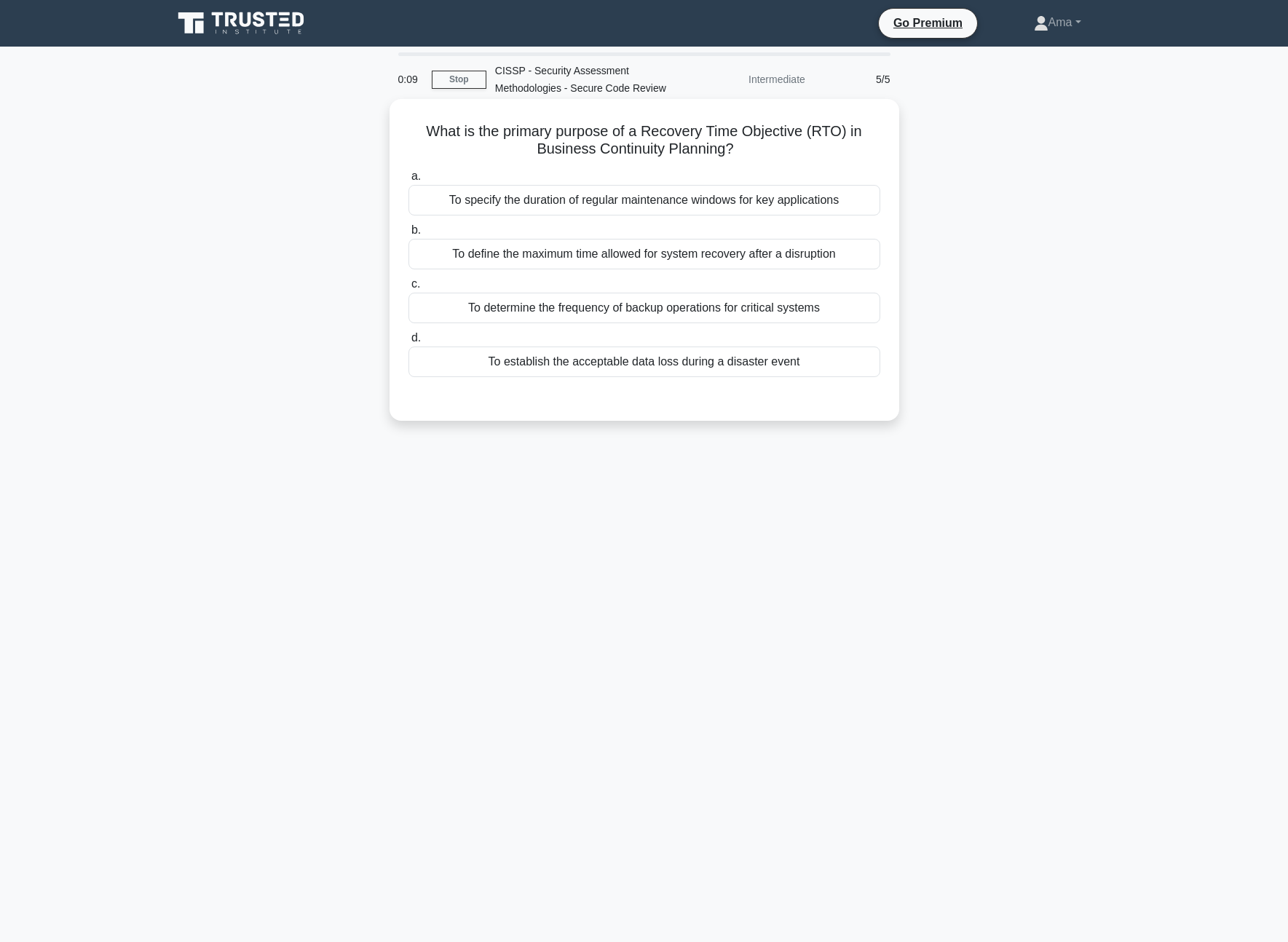
click at [578, 252] on div "To define the maximum time allowed for system recovery after a disruption" at bounding box center [644, 254] width 472 height 30
click at [409, 235] on input "b. To define the maximum time allowed for system recovery after a disruption" at bounding box center [409, 230] width 0 height 9
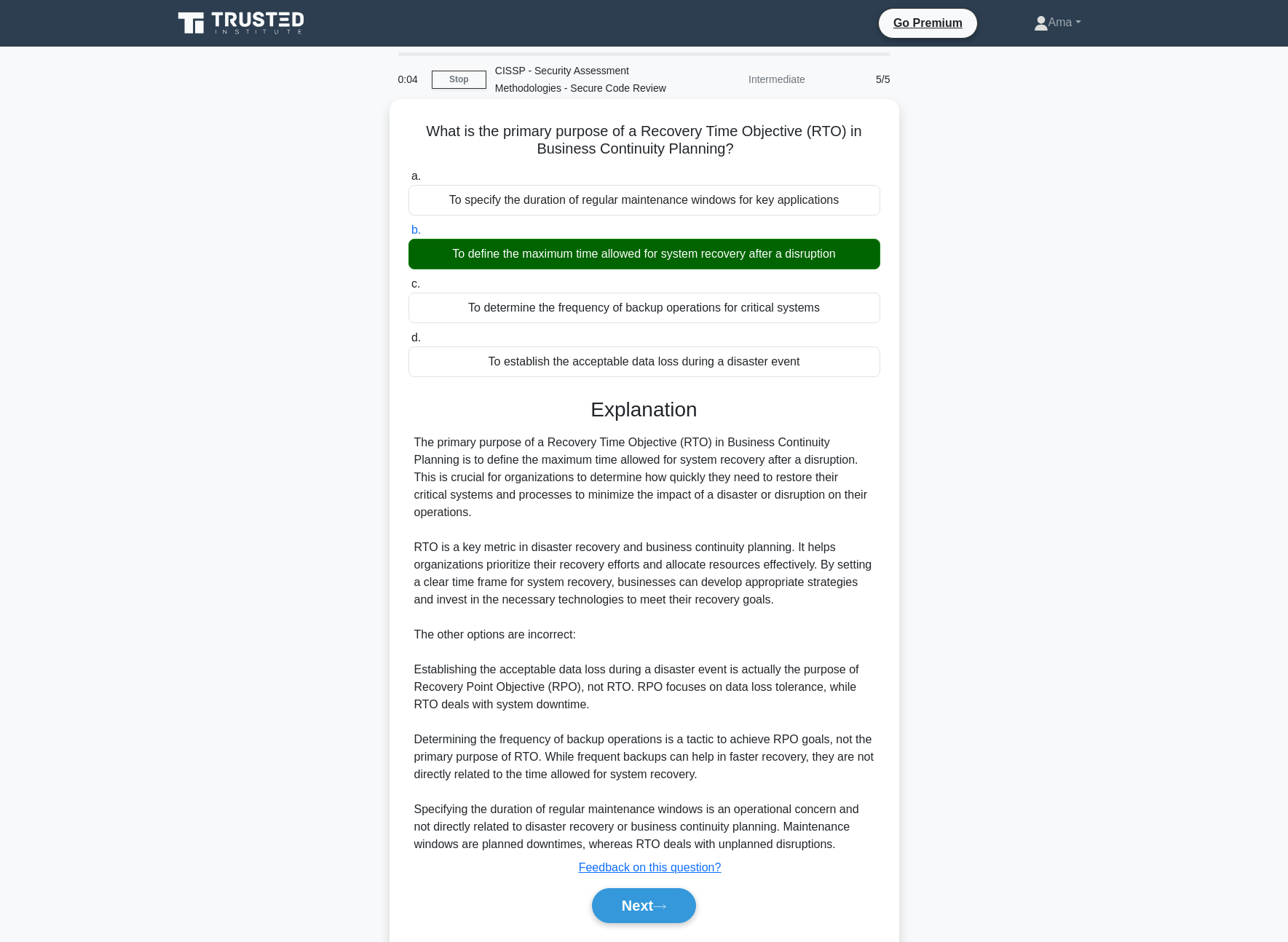
scroll to position [44, 0]
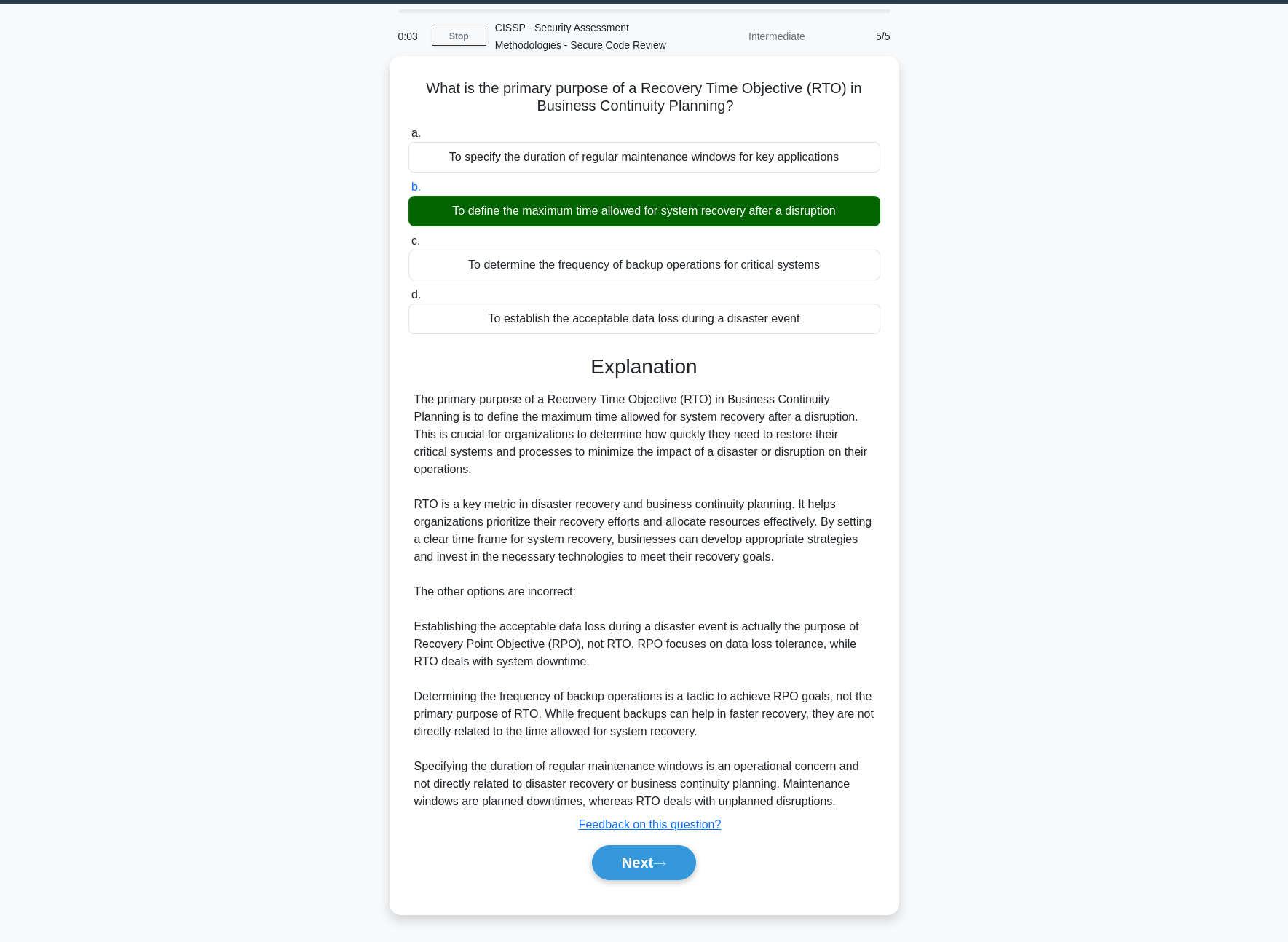
drag, startPoint x: 664, startPoint y: 867, endPoint x: 667, endPoint y: 797, distance: 70.1
click at [664, 866] on icon at bounding box center [660, 864] width 13 height 8
